Goal: Information Seeking & Learning: Find specific fact

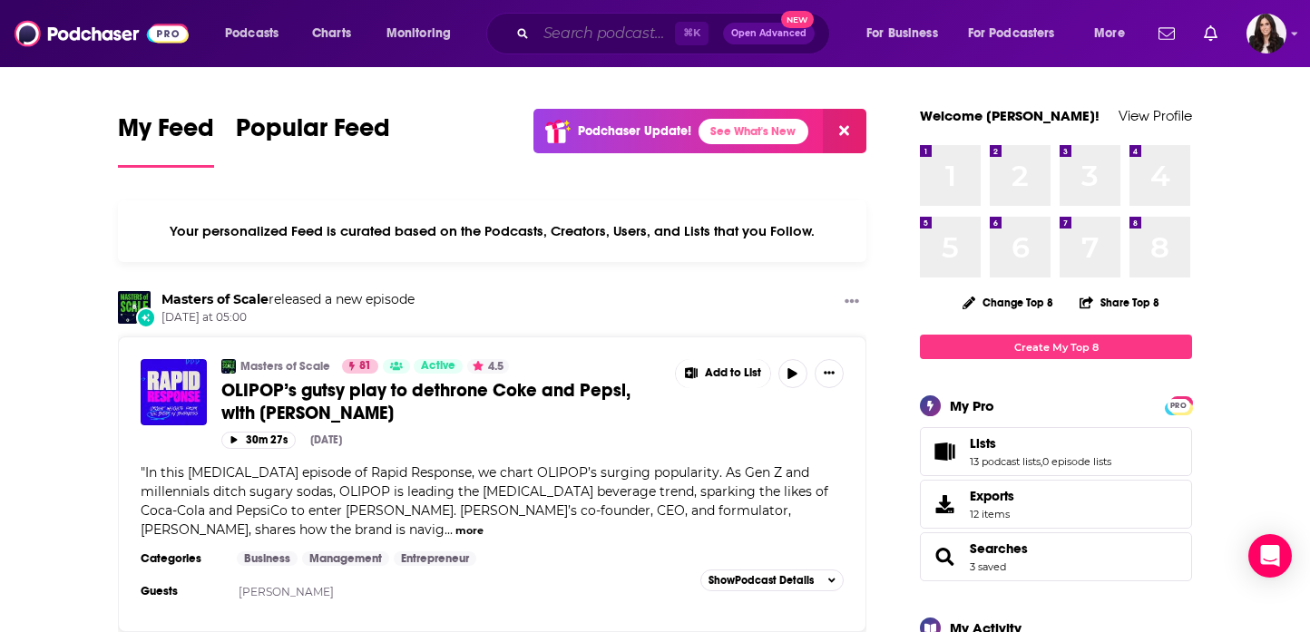
click at [539, 30] on input "Search podcasts, credits, & more..." at bounding box center [605, 33] width 139 height 29
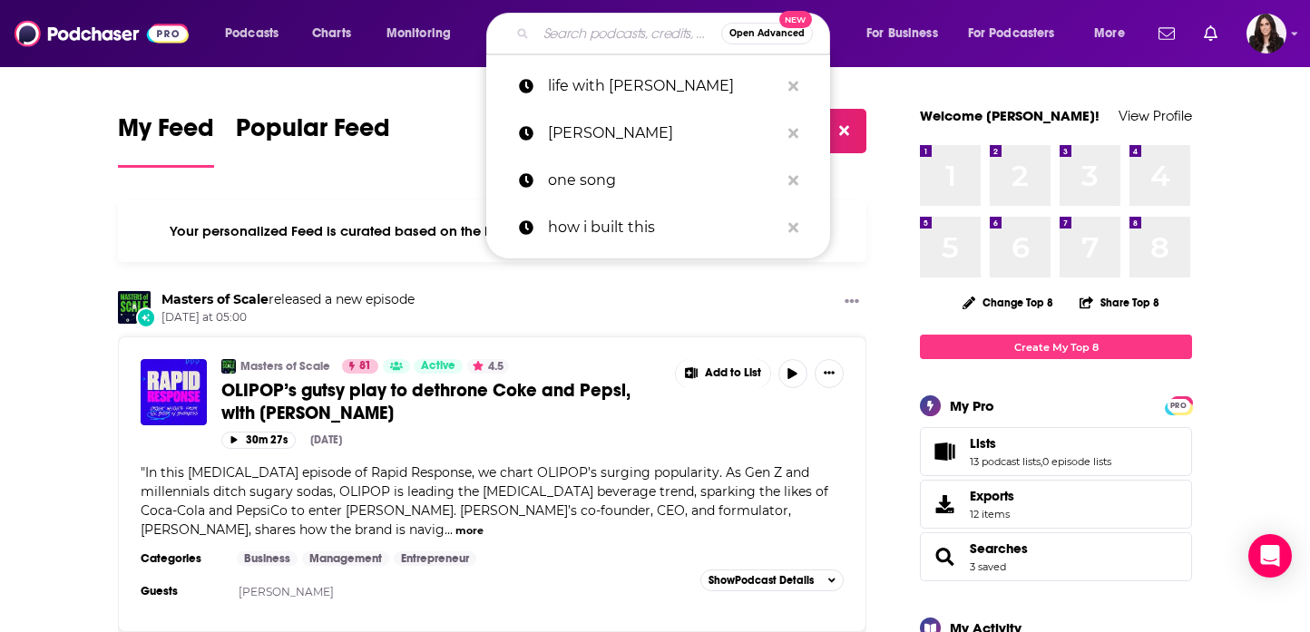
paste input "What's Our Podcast? with [PERSON_NAME] and [PERSON_NAME]"
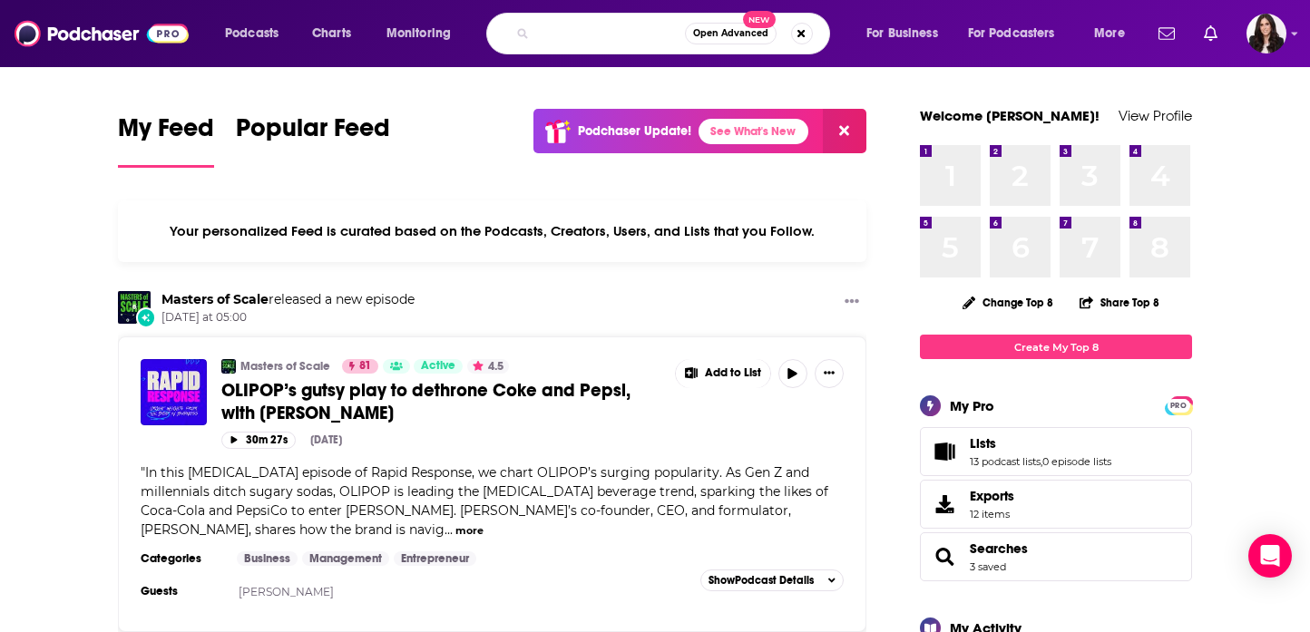
type input "What's Our Podcast? with [PERSON_NAME] and [PERSON_NAME]"
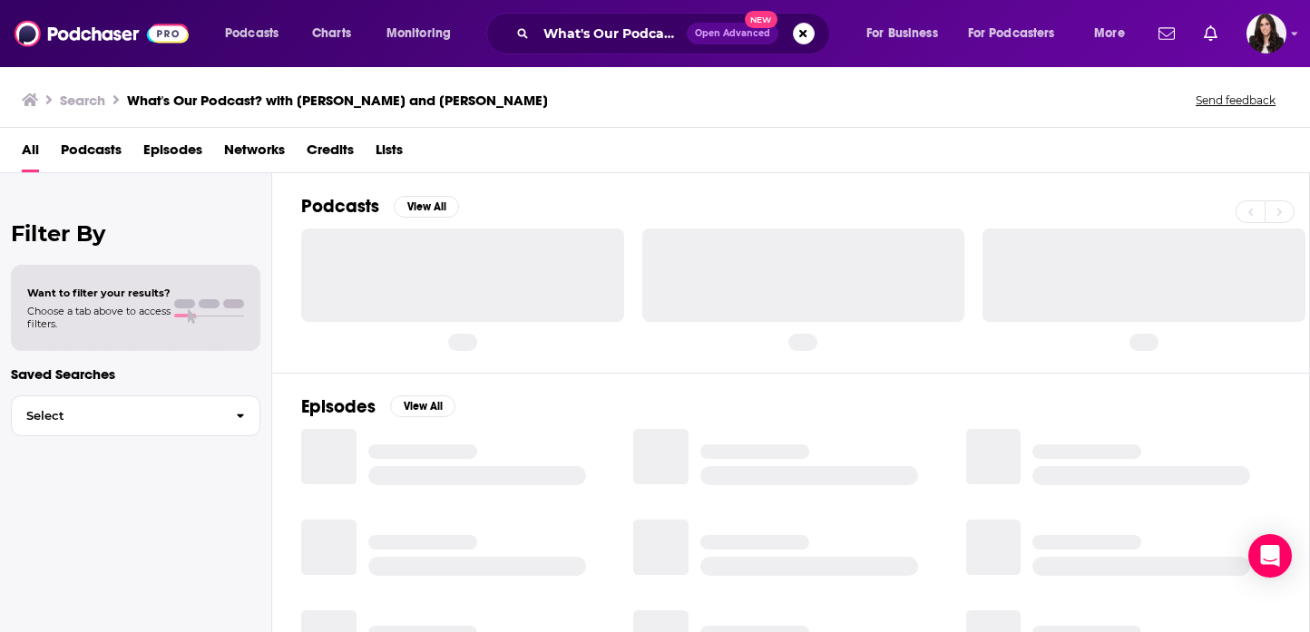
click at [444, 96] on h3 "What's Our Podcast? with [PERSON_NAME] and [PERSON_NAME]" at bounding box center [337, 100] width 421 height 17
click at [583, 32] on input "What's Our Podcast? with [PERSON_NAME] and [PERSON_NAME]" at bounding box center [611, 33] width 151 height 29
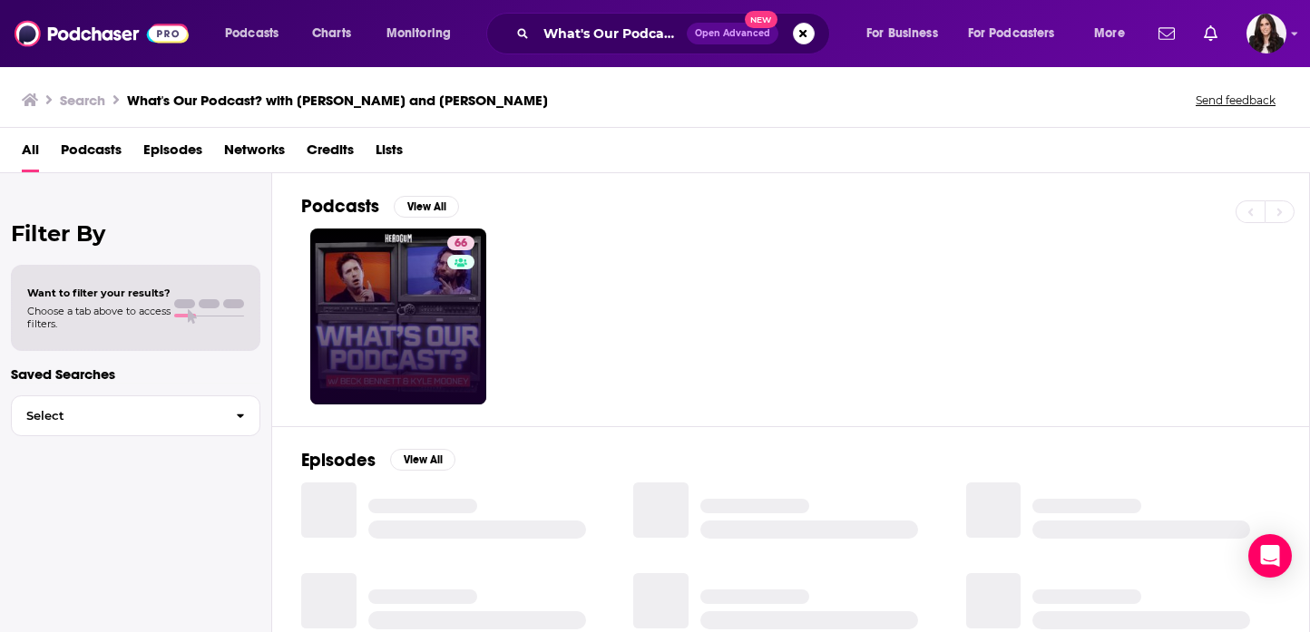
click at [417, 280] on link "66" at bounding box center [398, 317] width 176 height 176
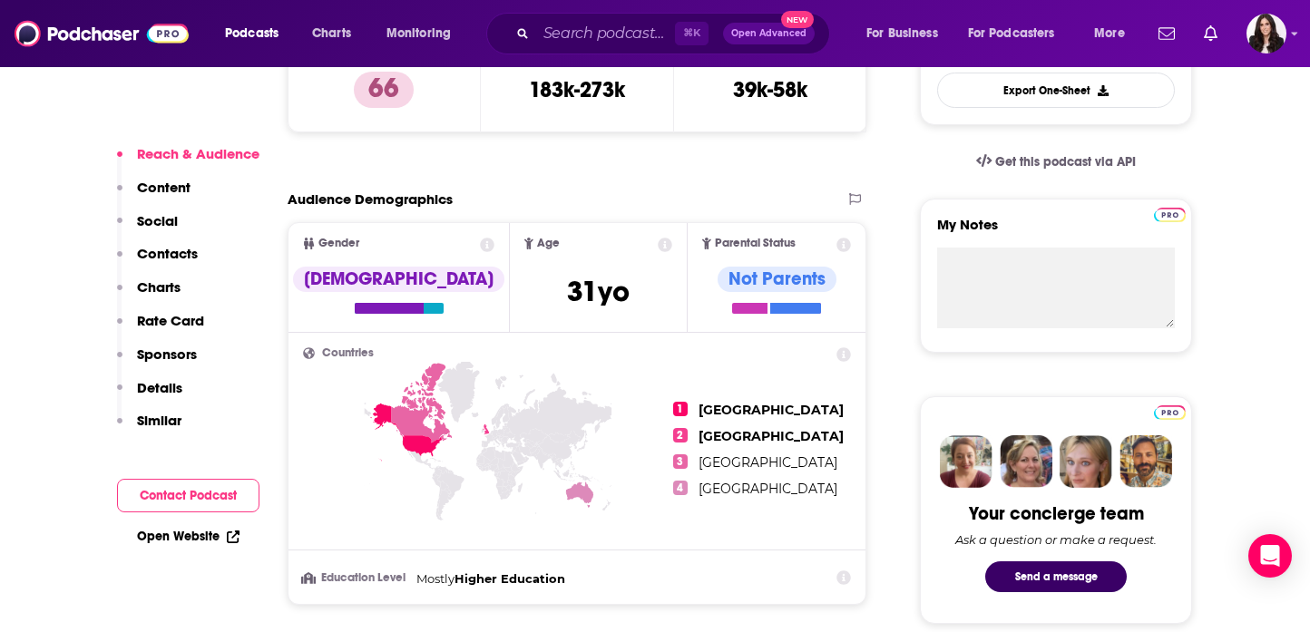
scroll to position [390, 0]
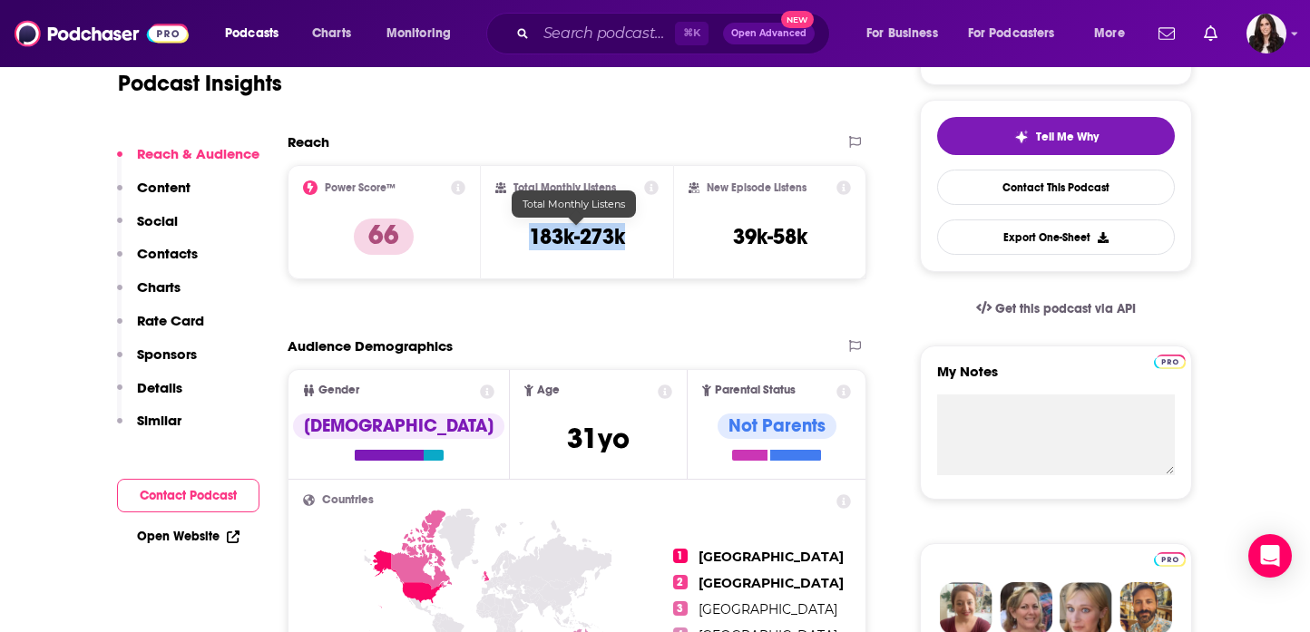
drag, startPoint x: 632, startPoint y: 235, endPoint x: 527, endPoint y: 234, distance: 105.3
click at [527, 234] on div "Total Monthly Listens 183k-273k" at bounding box center [577, 222] width 164 height 83
copy h3 "183k-273k"
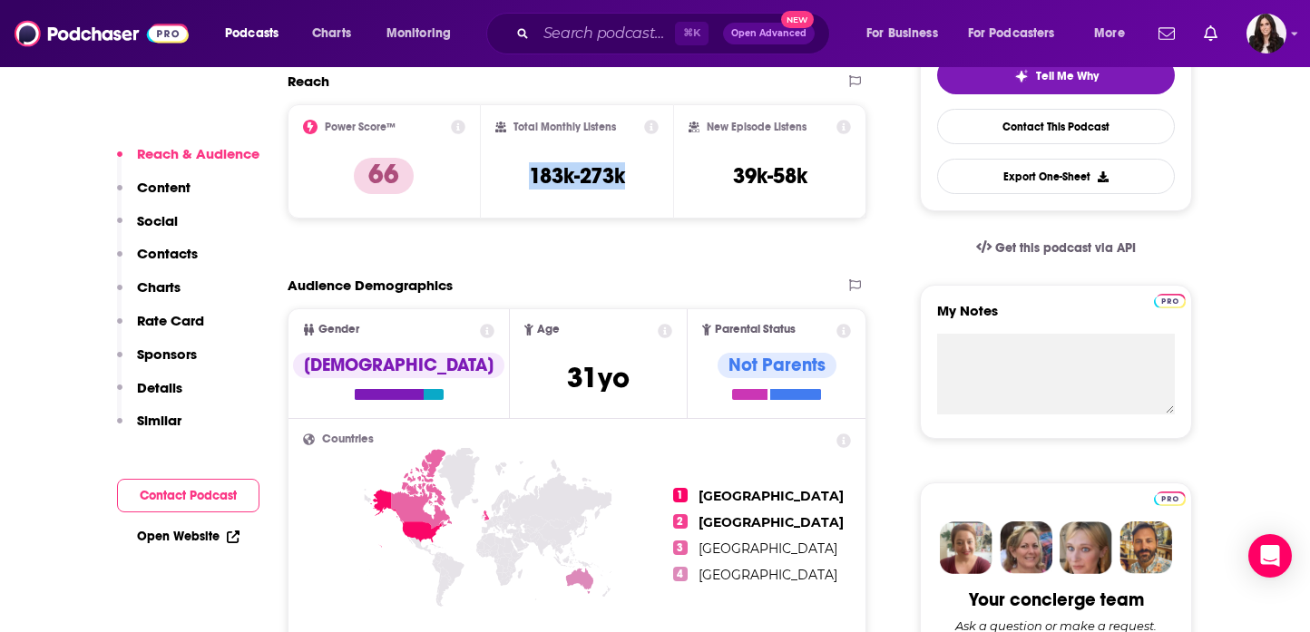
scroll to position [456, 0]
